Goal: Transaction & Acquisition: Subscribe to service/newsletter

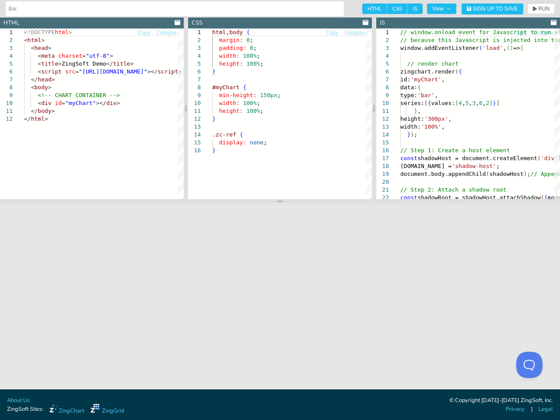
click at [173, 9] on input "Bar" at bounding box center [175, 9] width 332 height 14
click at [442, 9] on span "View" at bounding box center [442, 8] width 19 height 5
click at [493, 9] on span "Sign Up to Save" at bounding box center [495, 8] width 45 height 5
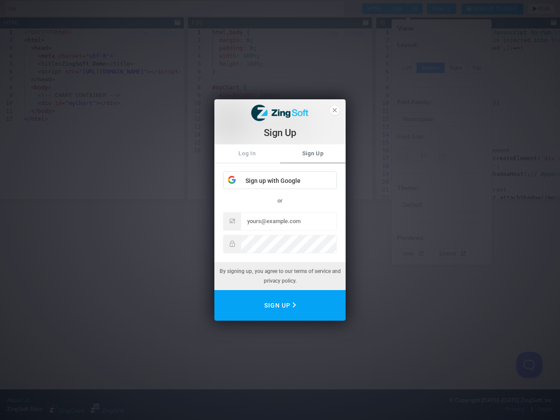
click at [542, 9] on div "Sign Up Log In Sign Up Sign up with Google or By signing up, you agree to our t…" at bounding box center [280, 210] width 560 height 420
click at [177, 23] on div "Sign Up Log In Sign Up Sign up with Google or By signing up, you agree to our t…" at bounding box center [280, 210] width 560 height 420
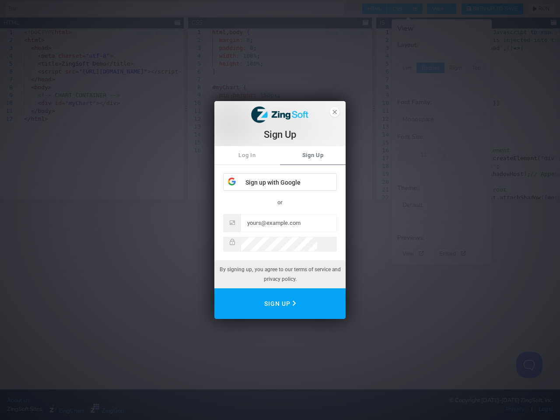
click at [144, 33] on div "Sign Up Log In Sign Up Sign up with Google or By signing up, you agree to our t…" at bounding box center [280, 210] width 560 height 420
click at [166, 33] on div "Sign Up Log In Sign Up Sign up with Google or By signing up, you agree to our t…" at bounding box center [280, 210] width 560 height 420
click at [92, 114] on div "Sign Up Log In Sign Up Sign up with Google or By signing up, you agree to our t…" at bounding box center [280, 210] width 560 height 420
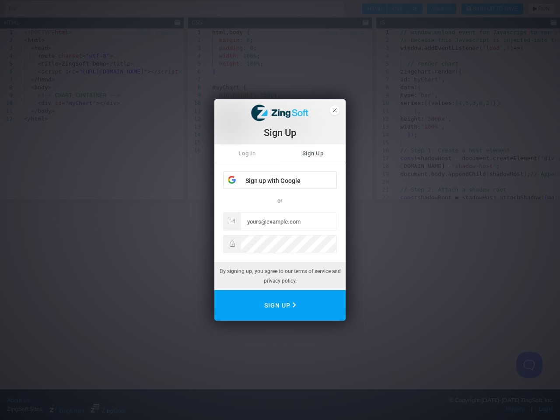
click at [92, 114] on div "Sign Up Log In Sign Up Sign up with Google or By signing up, you agree to our t…" at bounding box center [280, 210] width 560 height 420
click at [186, 108] on div "Sign Up Log In Sign Up Sign up with Google or By signing up, you agree to our t…" at bounding box center [280, 210] width 560 height 420
